Goal: Task Accomplishment & Management: Use online tool/utility

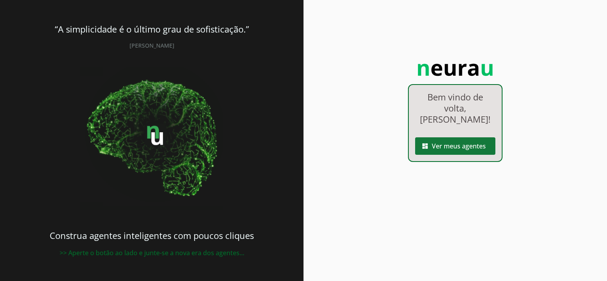
click at [449, 137] on span at bounding box center [455, 146] width 80 height 19
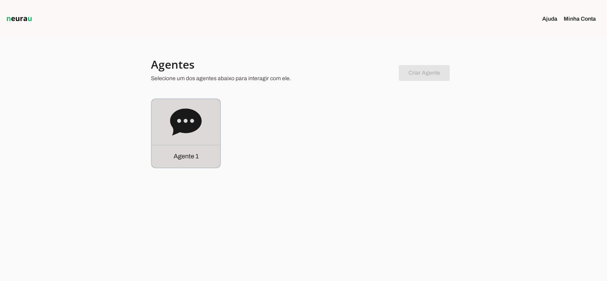
click at [170, 155] on div "Agente 1" at bounding box center [186, 156] width 68 height 23
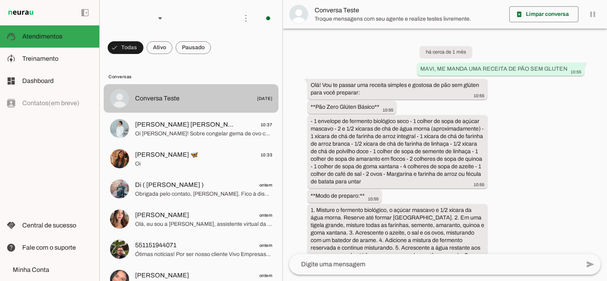
scroll to position [2150, 0]
